Goal: Information Seeking & Learning: Find specific page/section

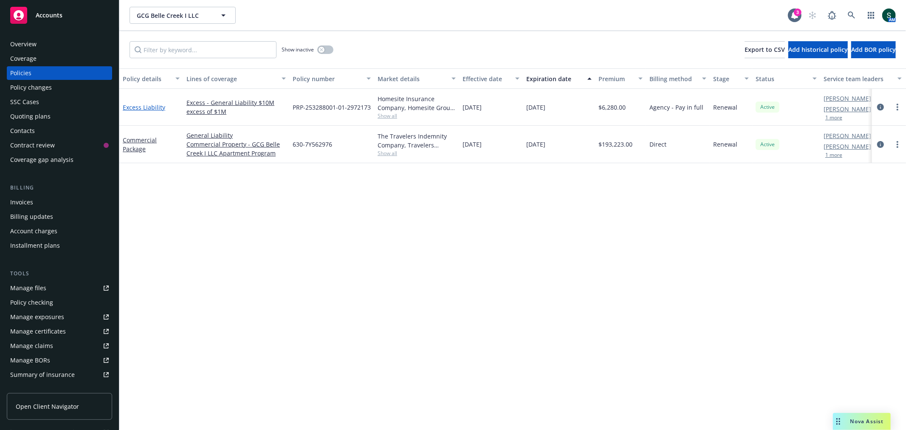
click at [154, 104] on link "Excess Liability" at bounding box center [144, 107] width 42 height 8
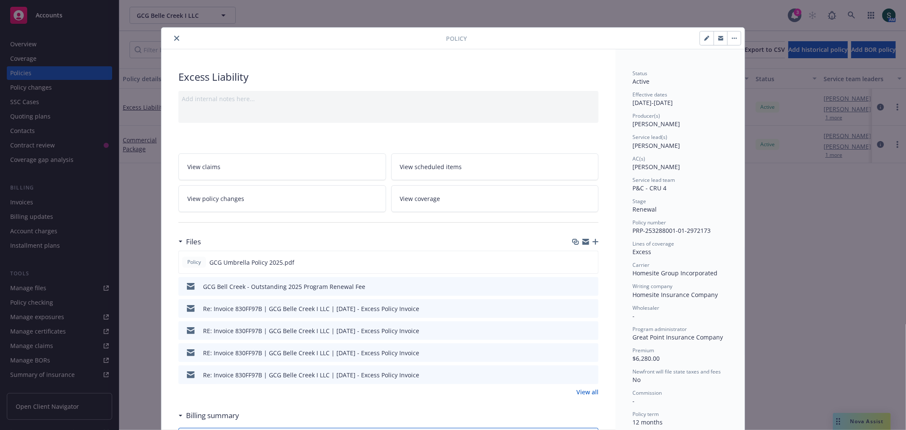
click at [174, 36] on icon "close" at bounding box center [176, 38] width 5 height 5
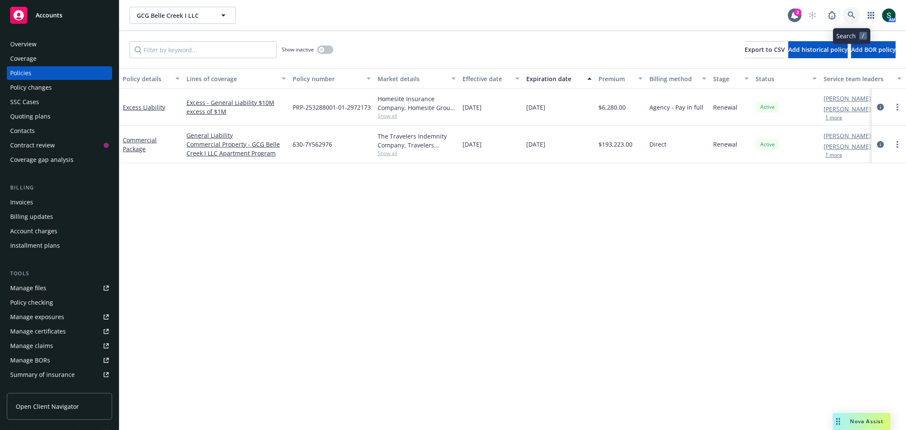
click at [855, 17] on icon at bounding box center [851, 14] width 7 height 7
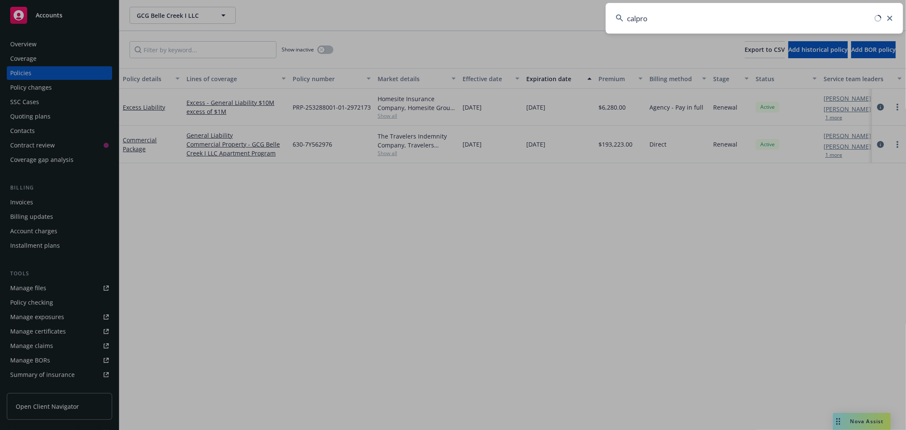
type input "calpro"
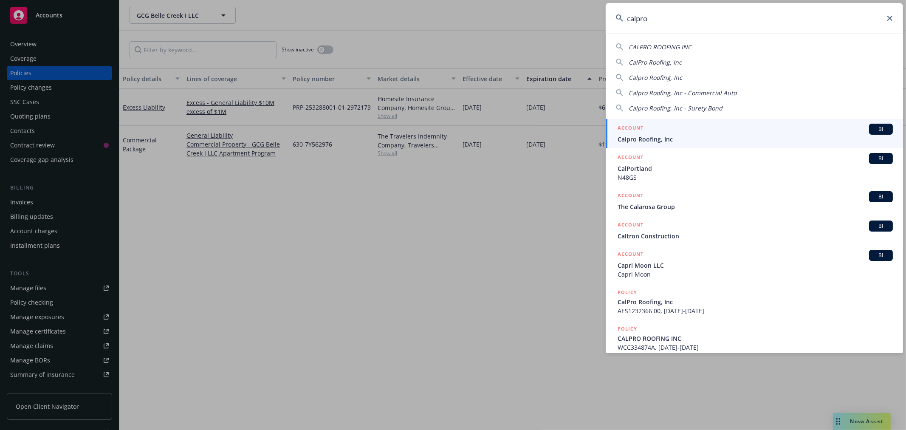
click at [673, 125] on div "ACCOUNT BI" at bounding box center [755, 129] width 275 height 11
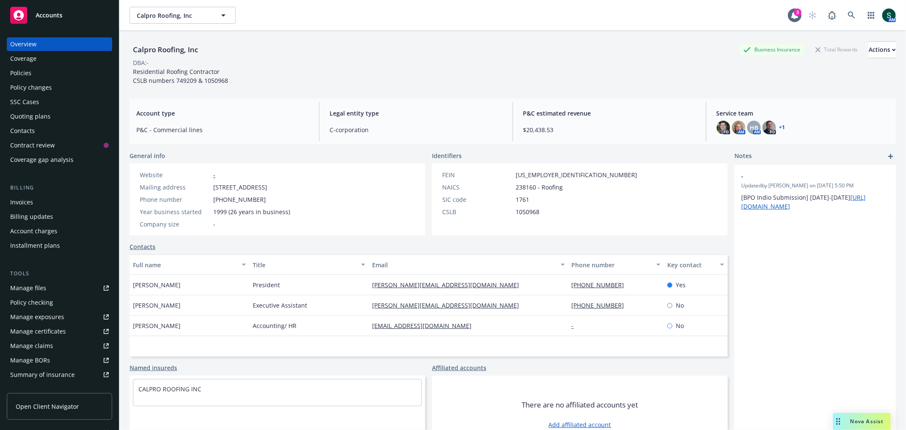
click at [43, 68] on div "Policies" at bounding box center [59, 73] width 99 height 14
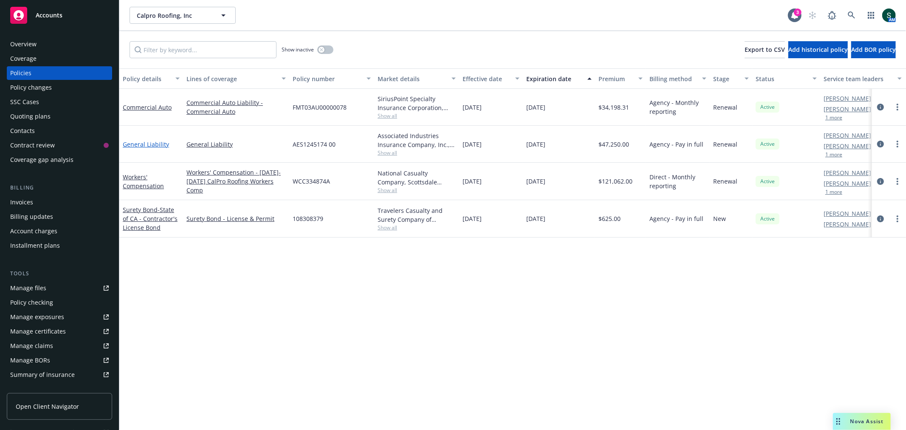
click at [144, 143] on link "General Liability" at bounding box center [146, 144] width 46 height 8
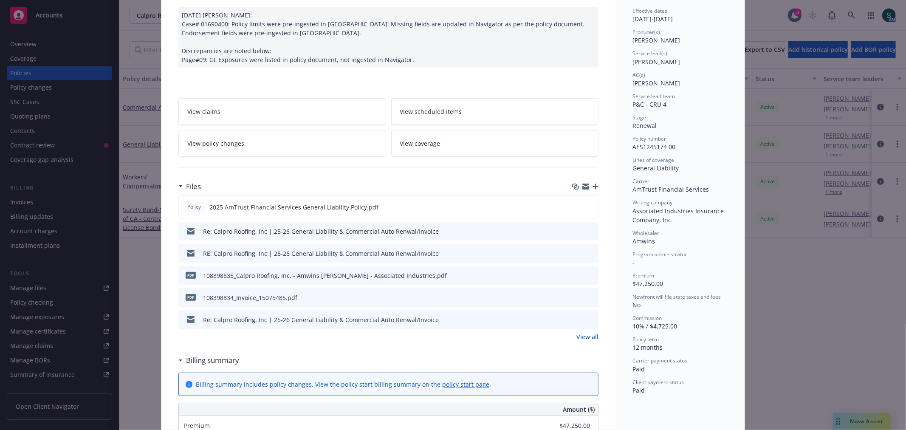
scroll to position [94, 0]
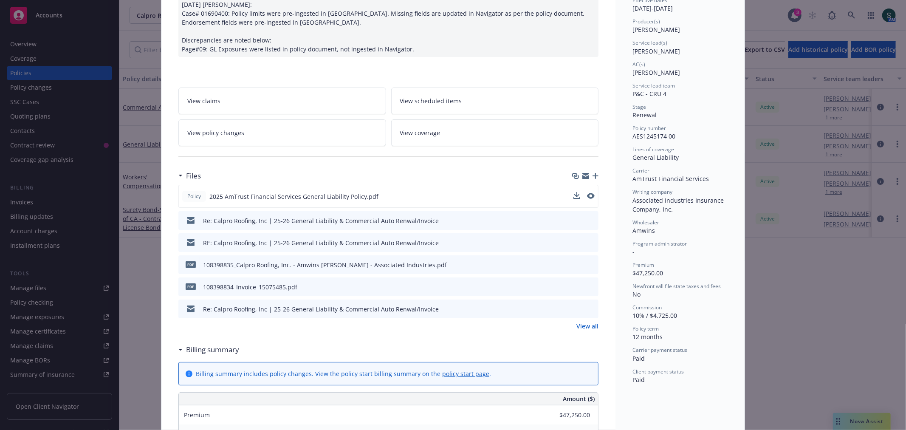
click at [588, 199] on button at bounding box center [591, 196] width 8 height 9
click at [586, 196] on icon "preview file" at bounding box center [590, 196] width 8 height 6
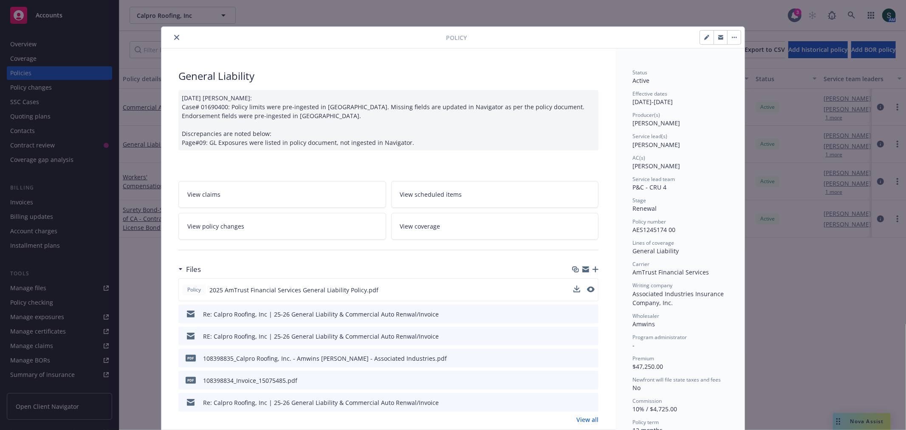
scroll to position [0, 0]
click at [172, 34] on button "close" at bounding box center [177, 38] width 10 height 10
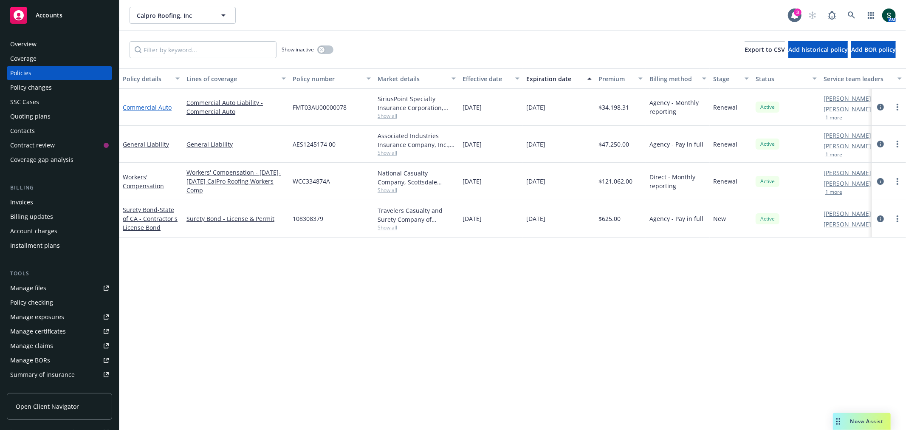
click at [142, 107] on link "Commercial Auto" at bounding box center [147, 107] width 49 height 8
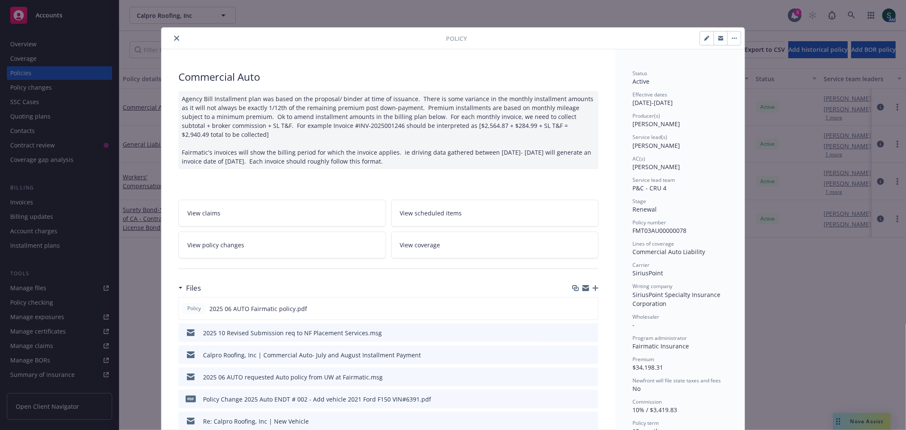
click at [177, 39] on button "close" at bounding box center [177, 38] width 10 height 10
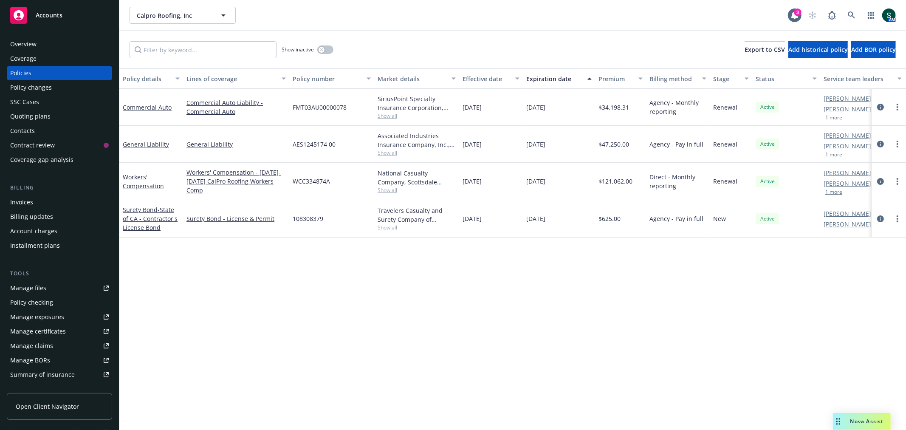
click at [50, 18] on span "Accounts" at bounding box center [49, 15] width 27 height 7
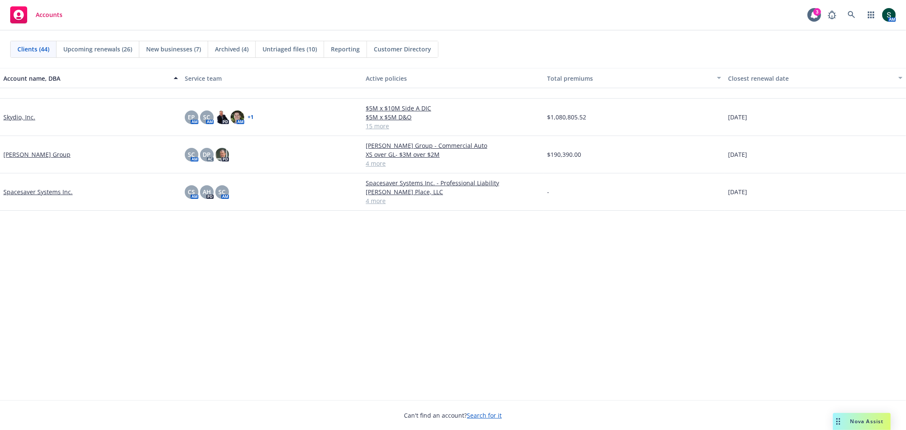
scroll to position [860, 0]
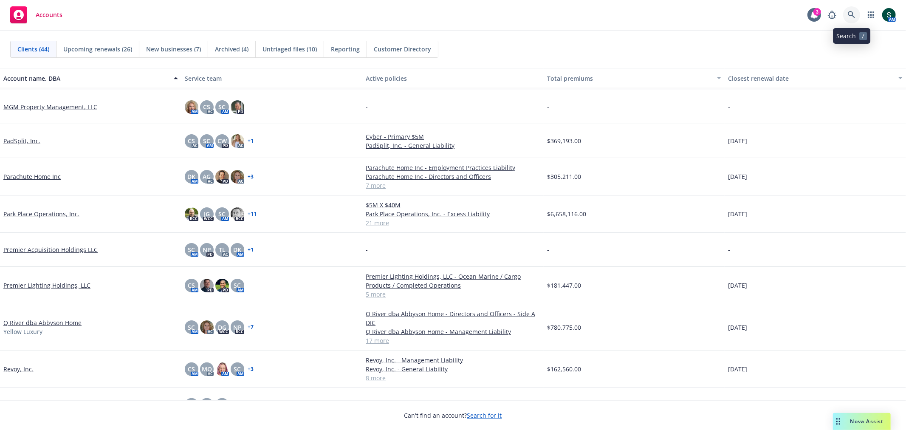
click at [855, 16] on icon at bounding box center [852, 15] width 8 height 8
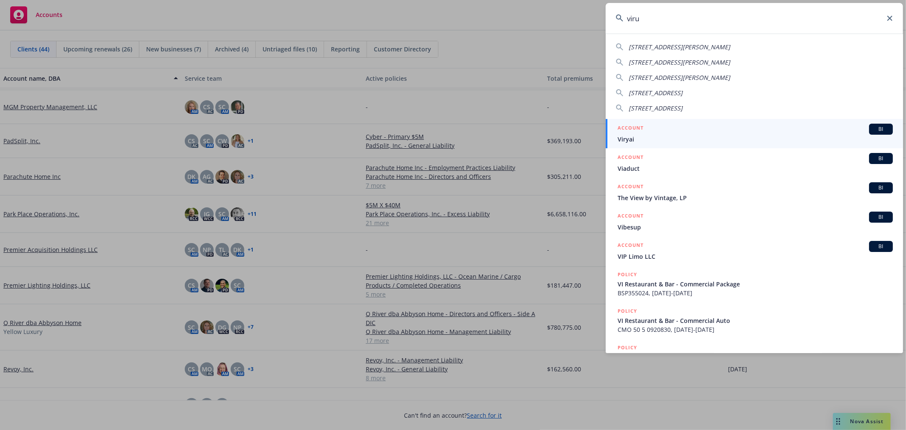
type input "virun"
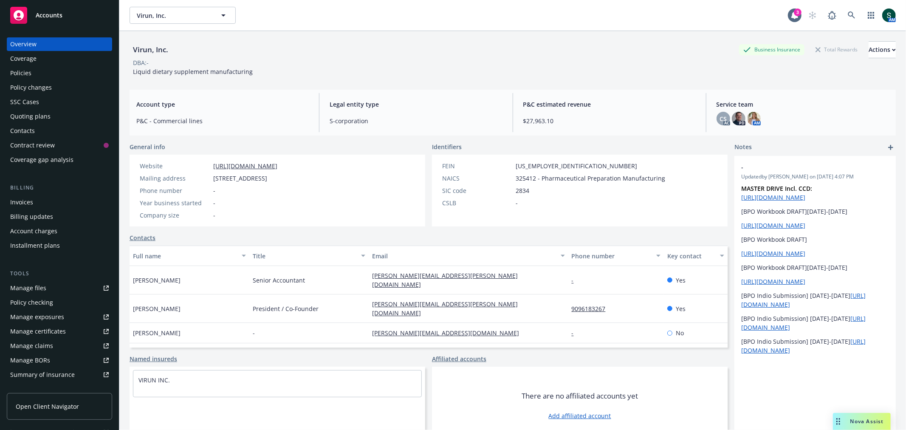
click at [18, 77] on div "Policies" at bounding box center [20, 73] width 21 height 14
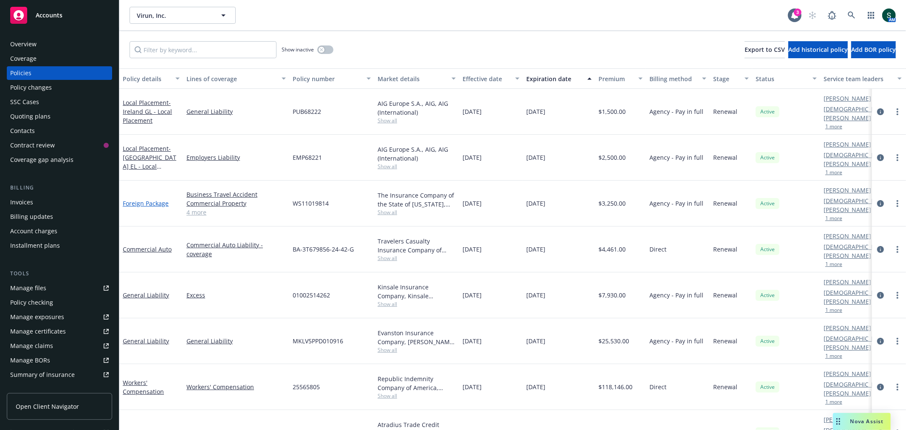
click at [130, 199] on link "Foreign Package" at bounding box center [146, 203] width 46 height 8
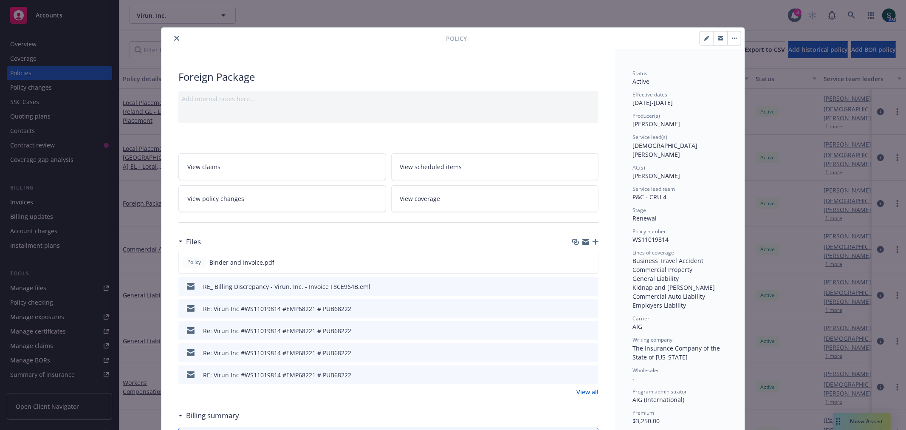
click at [585, 389] on link "View all" at bounding box center [587, 391] width 22 height 9
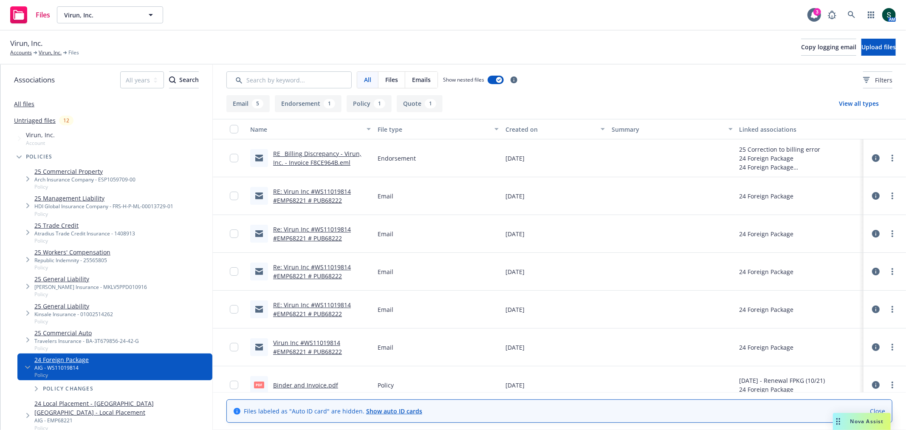
scroll to position [50, 0]
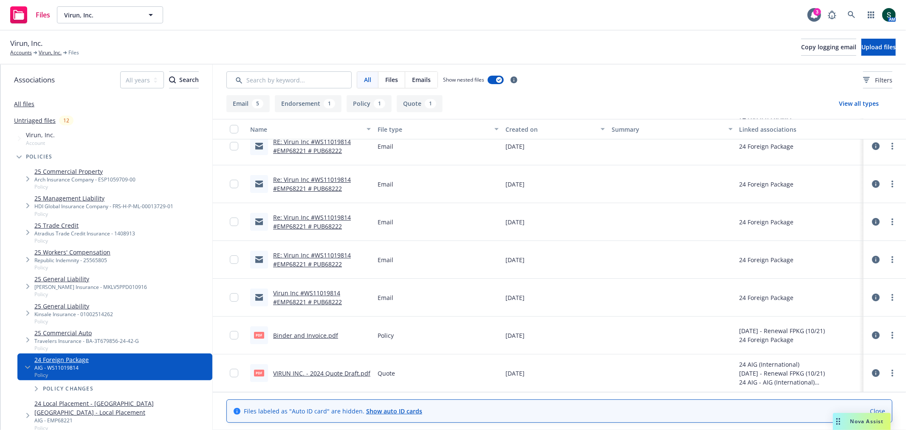
click at [296, 336] on link "Binder and Invoice.pdf" at bounding box center [305, 335] width 65 height 8
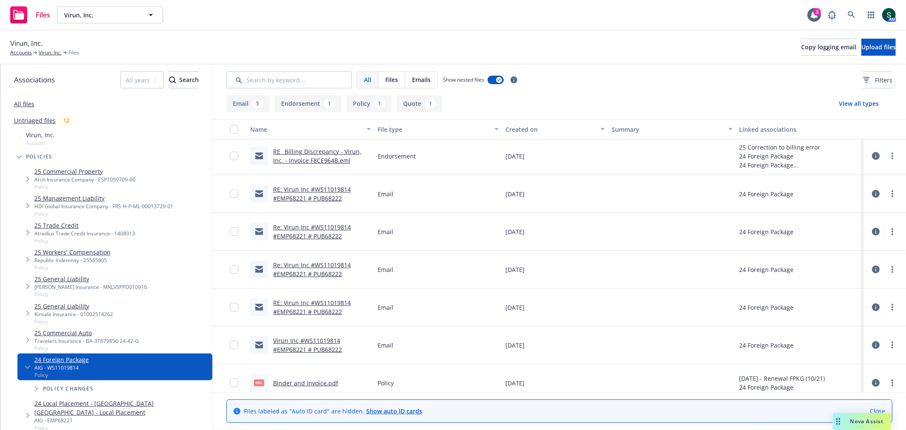
scroll to position [0, 0]
click at [313, 161] on link "RE_ Billing Discrepancy - Virun, Inc. - Invoice F8CE964B.eml" at bounding box center [317, 158] width 88 height 17
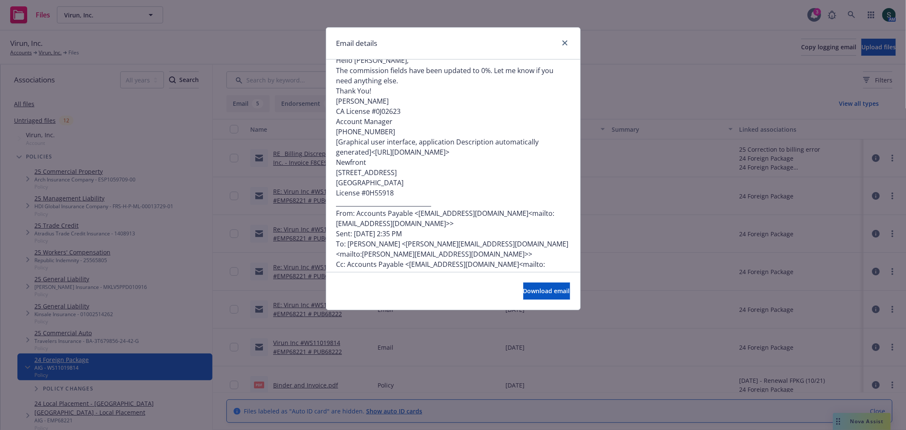
scroll to position [895, 0]
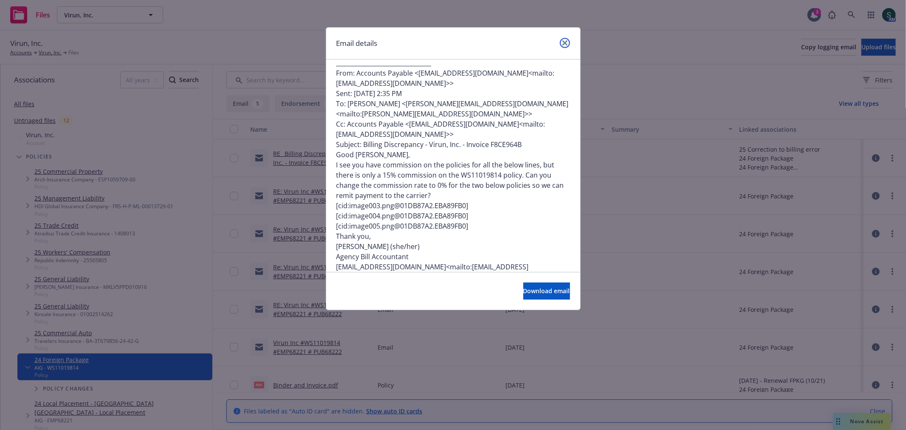
click at [564, 42] on icon "close" at bounding box center [564, 42] width 5 height 5
